Goal: Task Accomplishment & Management: Manage account settings

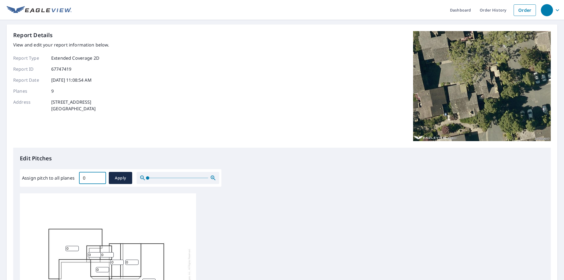
drag, startPoint x: 93, startPoint y: 180, endPoint x: 65, endPoint y: 181, distance: 27.8
click at [79, 181] on input "0" at bounding box center [92, 177] width 27 height 15
click at [100, 176] on input "0.1" at bounding box center [92, 177] width 27 height 15
click at [100, 176] on input "0.2" at bounding box center [92, 177] width 27 height 15
click at [100, 176] on input "0.3" at bounding box center [92, 177] width 27 height 15
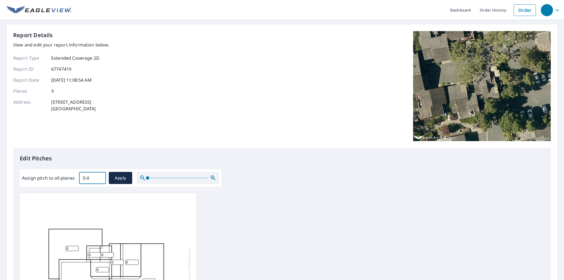
click at [100, 176] on input "0.4" at bounding box center [92, 177] width 27 height 15
click at [100, 176] on input "0.5" at bounding box center [92, 177] width 27 height 15
click at [85, 179] on input "0.5" at bounding box center [92, 177] width 27 height 15
drag, startPoint x: 91, startPoint y: 178, endPoint x: 80, endPoint y: 178, distance: 10.5
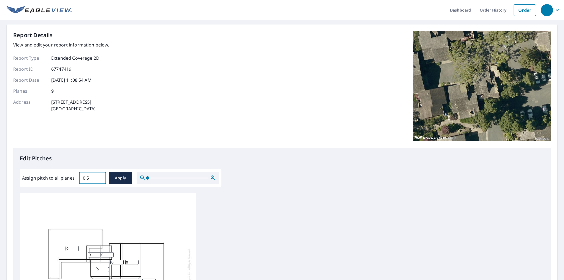
click at [80, 178] on input "0.5" at bounding box center [92, 177] width 27 height 15
type input "5"
click at [149, 143] on div "Report Details View and edit your report information below. Report Type Extende…" at bounding box center [281, 89] width 537 height 117
click at [114, 176] on span "Apply" at bounding box center [120, 178] width 15 height 7
type input "5"
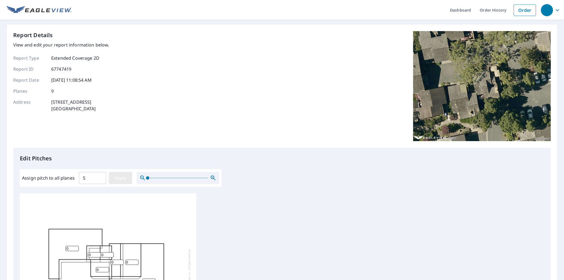
type input "5"
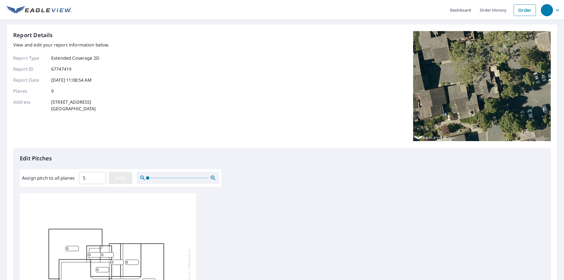
type input "5"
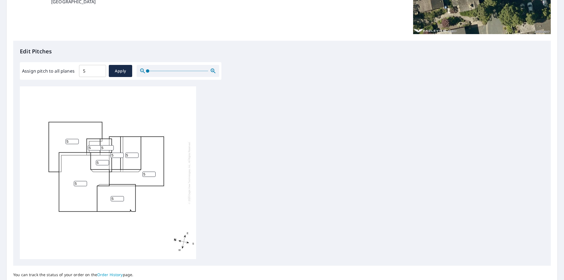
scroll to position [155, 0]
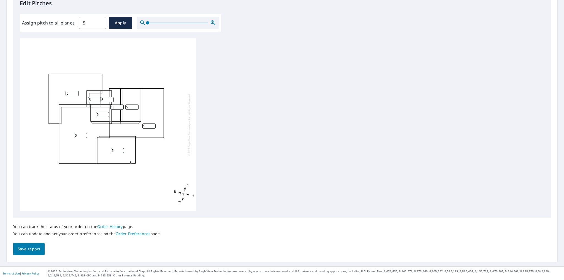
click at [39, 246] on span "Save report" at bounding box center [29, 249] width 23 height 7
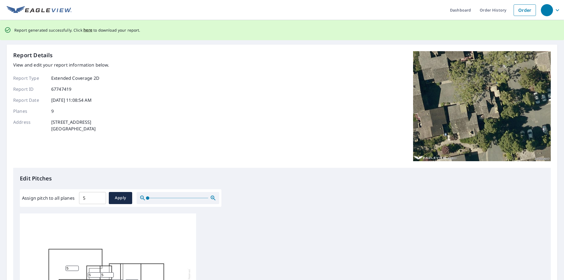
scroll to position [0, 0]
click at [83, 30] on span "here" at bounding box center [87, 30] width 9 height 7
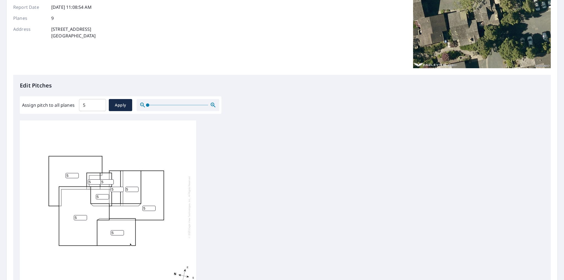
scroll to position [155, 0]
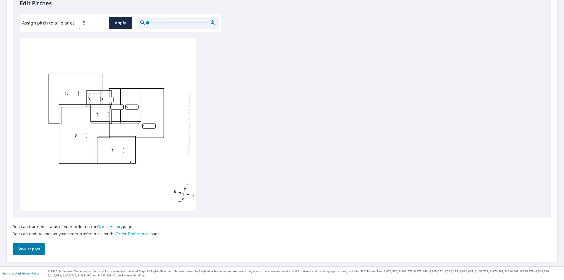
drag, startPoint x: 21, startPoint y: 164, endPoint x: 33, endPoint y: 162, distance: 12.3
click at [25, 163] on div "5 5 5 5 5 5 5 5 5" at bounding box center [108, 124] width 176 height 173
click at [35, 245] on button "Save report" at bounding box center [28, 249] width 31 height 12
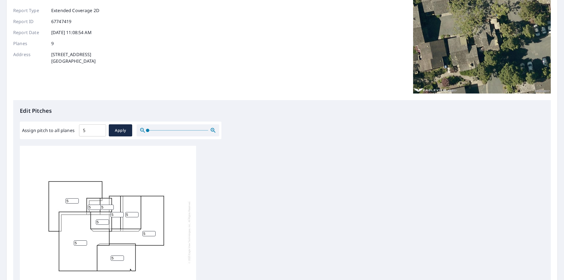
scroll to position [0, 0]
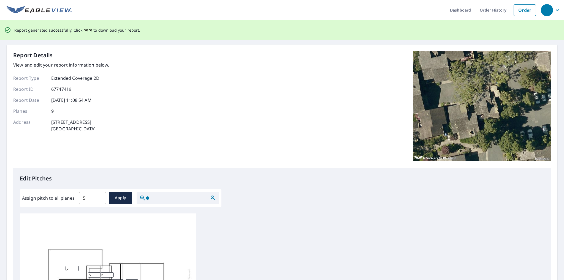
click at [88, 31] on span "here" at bounding box center [87, 30] width 9 height 7
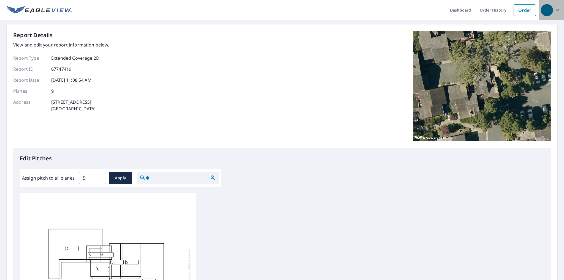
click at [554, 12] on icon "button" at bounding box center [557, 10] width 7 height 7
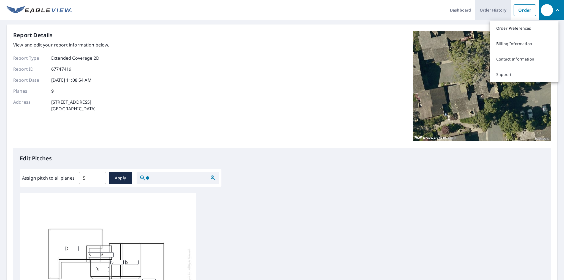
click at [490, 12] on link "Order History" at bounding box center [493, 10] width 36 height 20
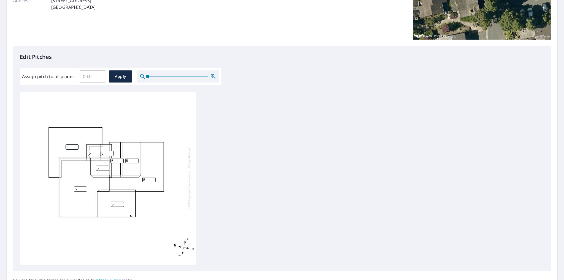
scroll to position [155, 0]
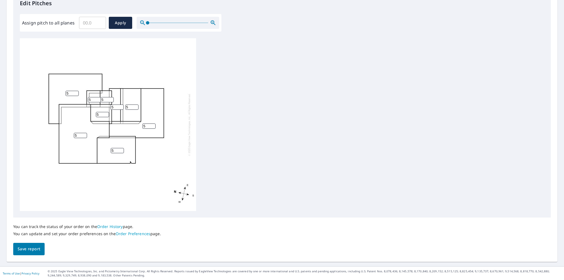
click at [39, 247] on span "Save report" at bounding box center [29, 249] width 23 height 7
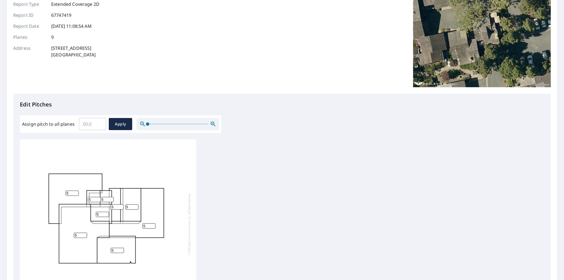
scroll to position [0, 0]
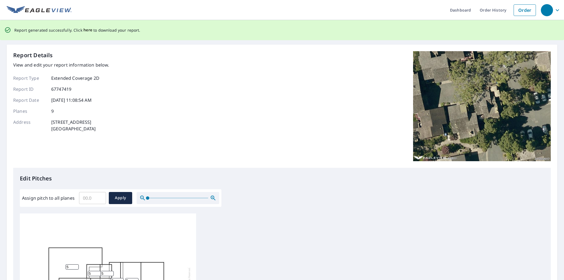
click at [85, 29] on span "here" at bounding box center [87, 30] width 9 height 7
